Goal: Transaction & Acquisition: Purchase product/service

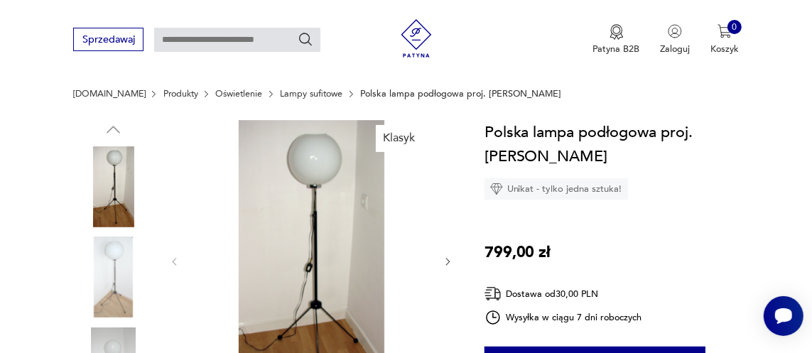
scroll to position [81, 0]
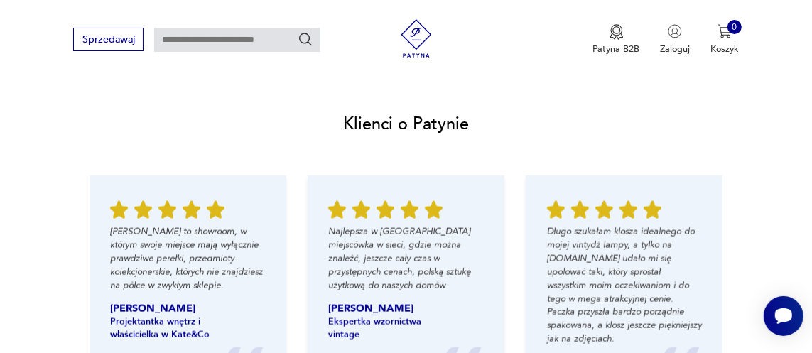
scroll to position [1323, 0]
